Goal: Information Seeking & Learning: Learn about a topic

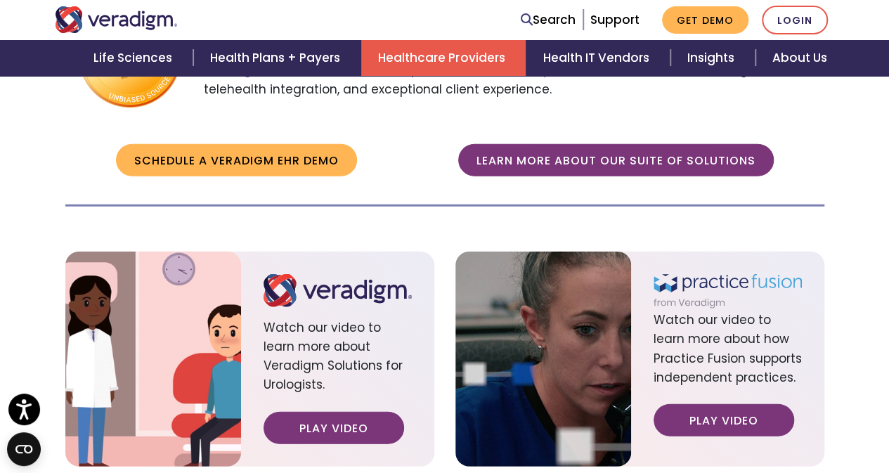
scroll to position [1616, 0]
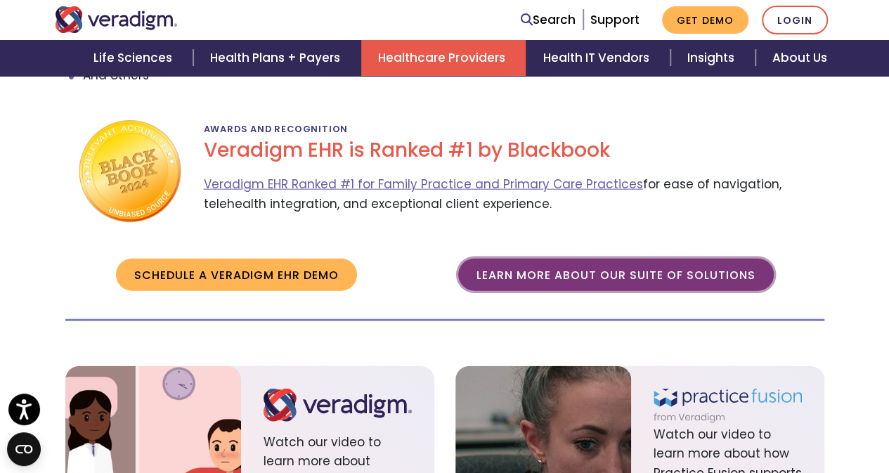
click at [582, 259] on link "Learn more about our suite of solutions" at bounding box center [615, 275] width 315 height 32
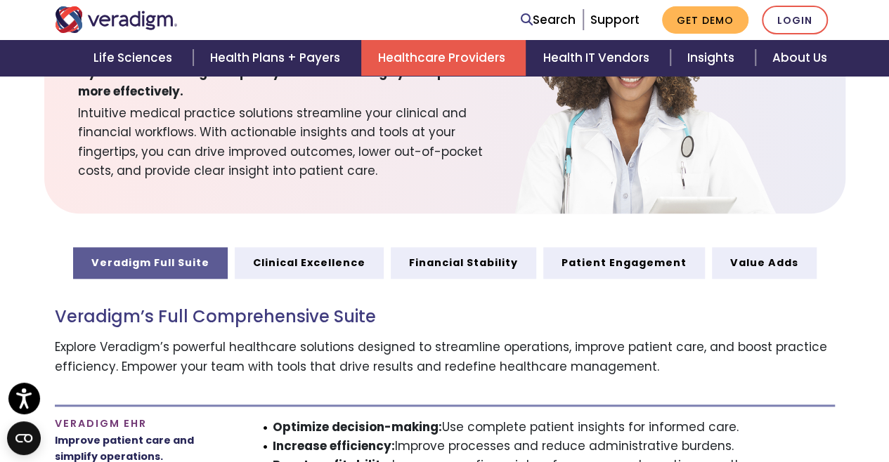
scroll to position [632, 0]
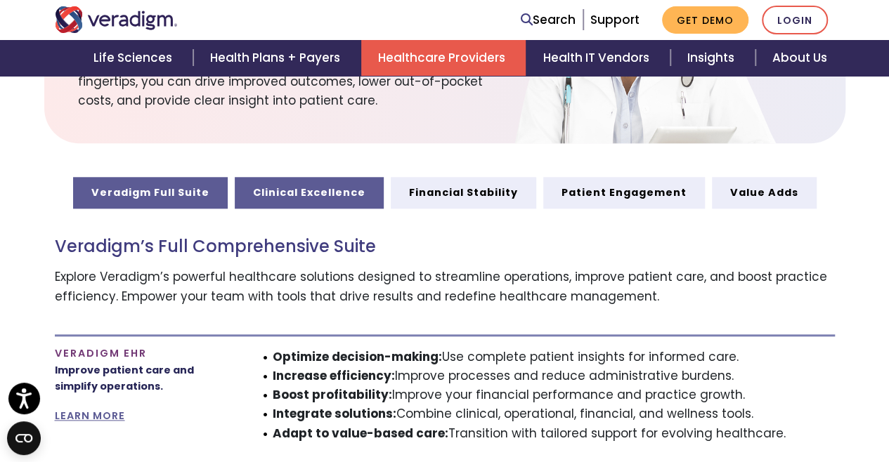
click at [322, 186] on link "Clinical Excellence" at bounding box center [309, 192] width 149 height 31
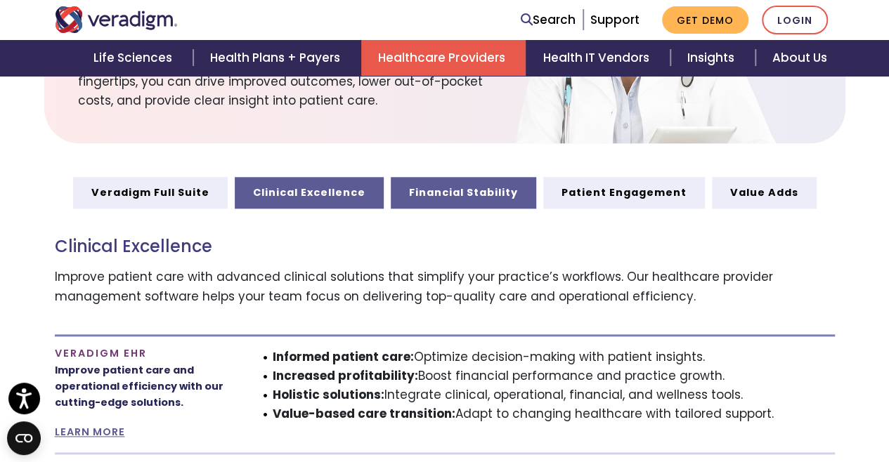
click at [438, 185] on link "Financial Stability" at bounding box center [463, 192] width 145 height 31
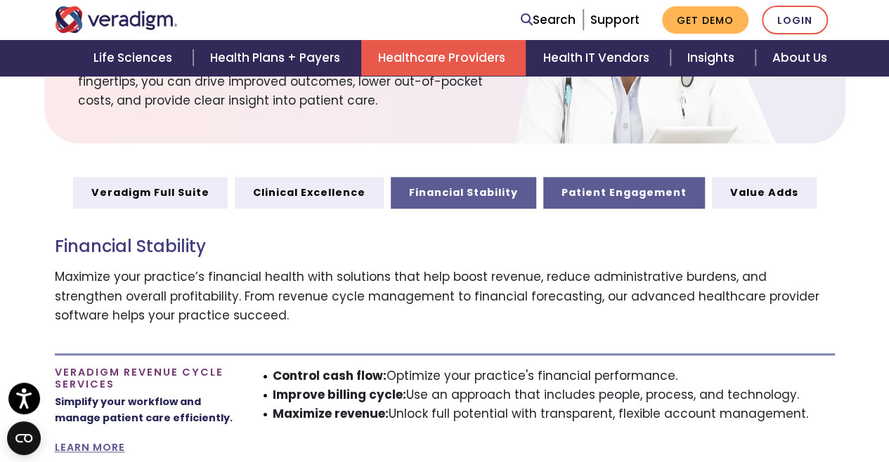
click at [612, 182] on link "Patient Engagement" at bounding box center [624, 192] width 162 height 31
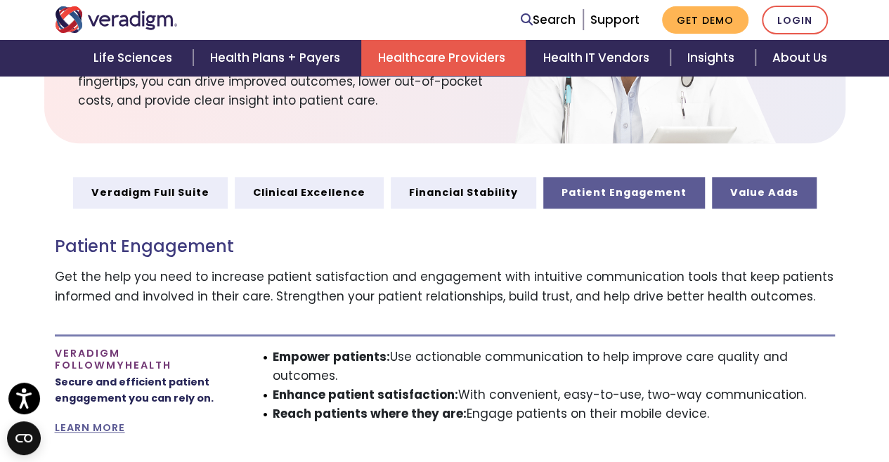
click at [739, 183] on link "Value Adds" at bounding box center [764, 192] width 105 height 31
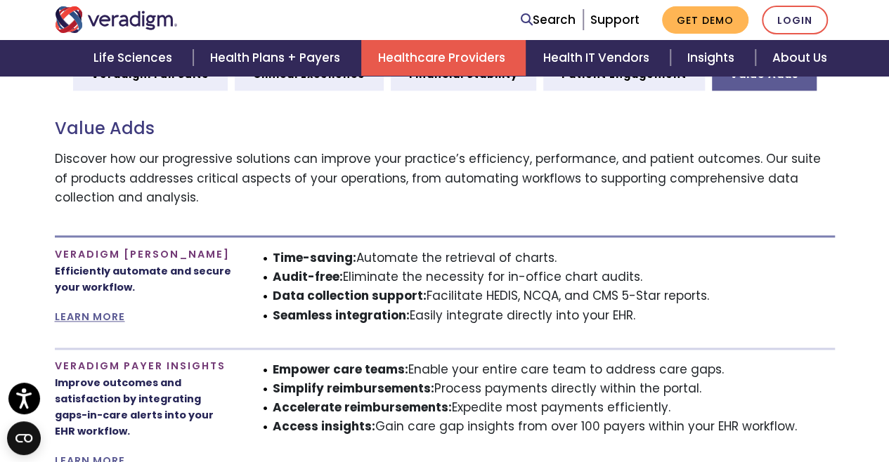
scroll to position [773, 0]
